Goal: Task Accomplishment & Management: Complete application form

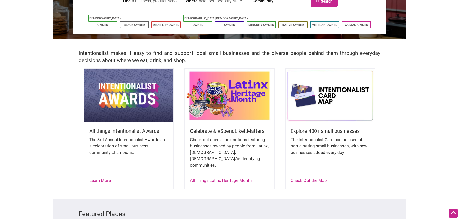
scroll to position [76, 0]
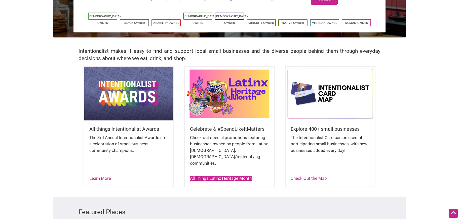
click at [211, 176] on link "All Things Latinx Heritage Month" at bounding box center [221, 178] width 62 height 5
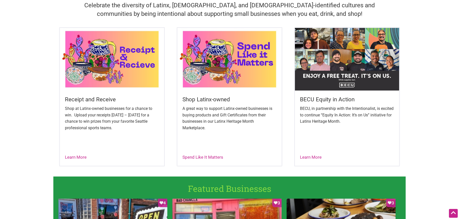
scroll to position [168, 0]
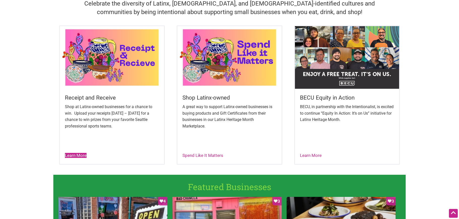
click at [77, 155] on link "Learn More" at bounding box center [76, 155] width 22 height 5
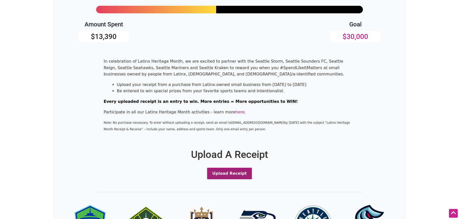
click at [222, 171] on button "Upload Receipt" at bounding box center [229, 174] width 45 height 12
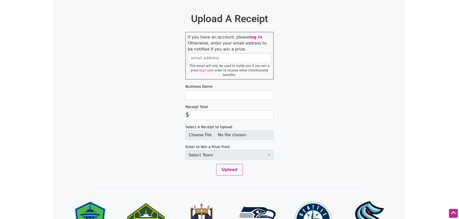
scroll to position [233, 0]
click at [222, 57] on input "email" at bounding box center [229, 58] width 83 height 10
type input "[EMAIL_ADDRESS][DOMAIN_NAME]"
click at [205, 90] on input "Business Name" at bounding box center [229, 95] width 88 height 10
type input "El Antojo"
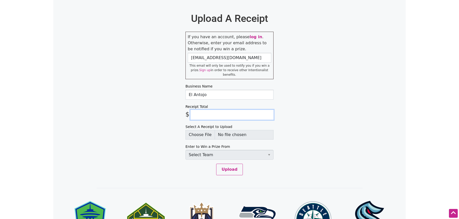
click at [205, 110] on input "Receipt Total" at bounding box center [231, 115] width 83 height 10
type input "71.43"
click at [194, 131] on input "Select A Receipt to Upload" at bounding box center [229, 135] width 88 height 10
type input "C:\fakepath\IMG_FD939A45FE1C-1.jpeg"
click at [270, 151] on select "Select Team Seattle Sounders FC Seattle Storm Seattle Reign Seattle Seahawks Se…" at bounding box center [229, 155] width 88 height 10
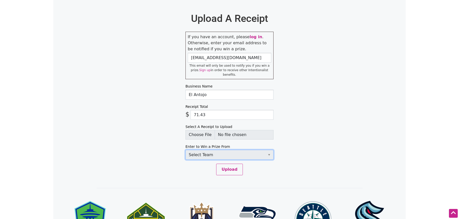
select select "SeattleKraken"
click at [185, 150] on select "Select Team Seattle Sounders FC Seattle Storm Seattle Reign Seattle Seahawks Se…" at bounding box center [229, 155] width 88 height 10
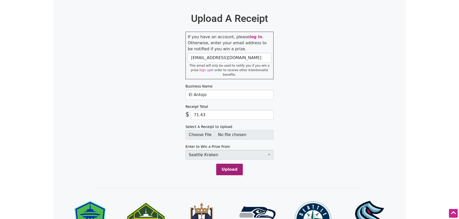
click at [231, 166] on button "Upload" at bounding box center [229, 170] width 26 height 12
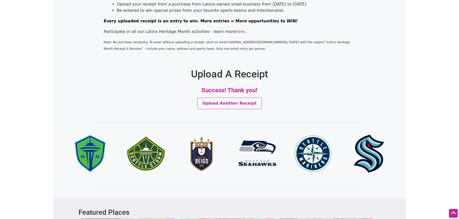
scroll to position [0, 0]
